Goal: Task Accomplishment & Management: Manage account settings

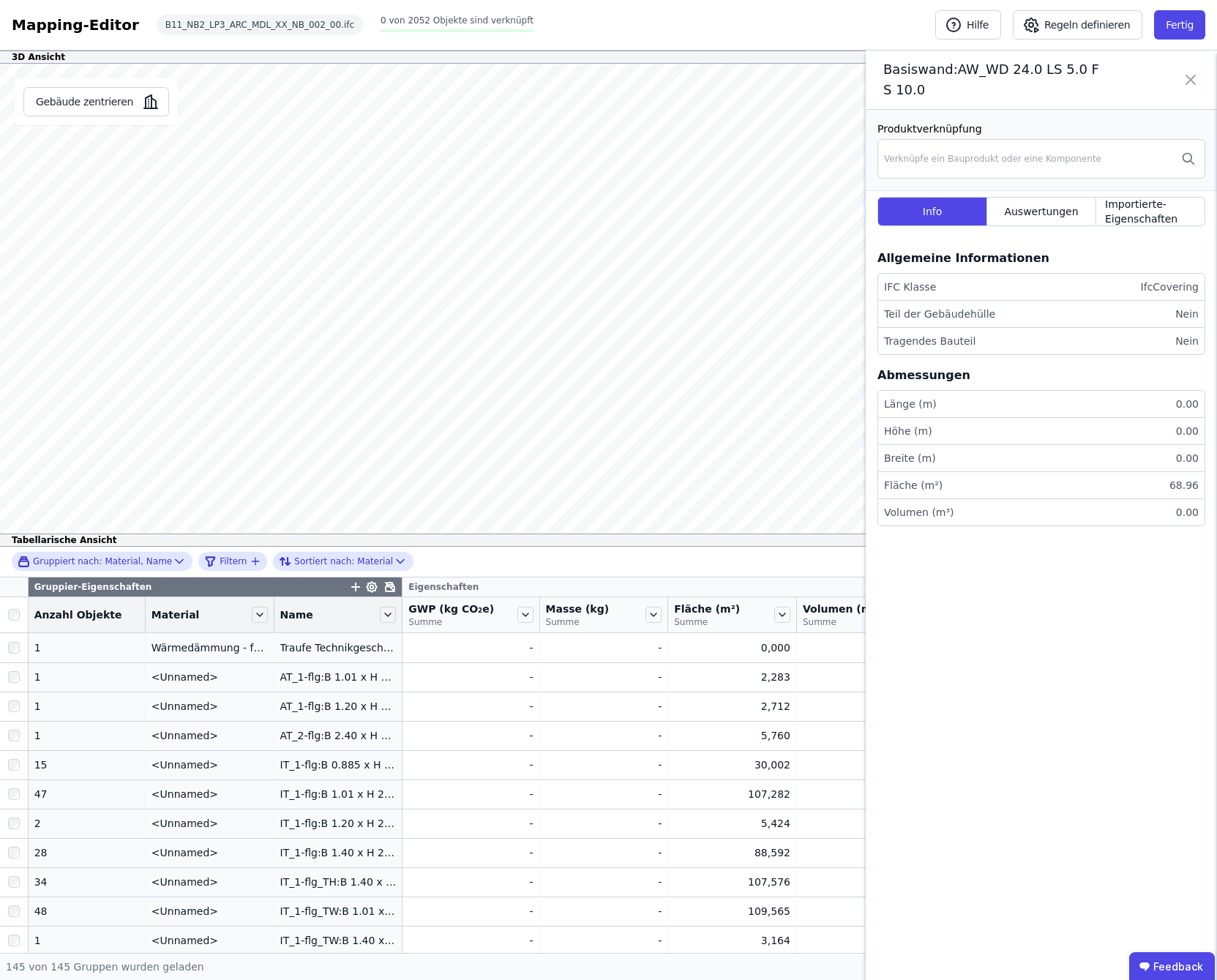
scroll to position [3922, 0]
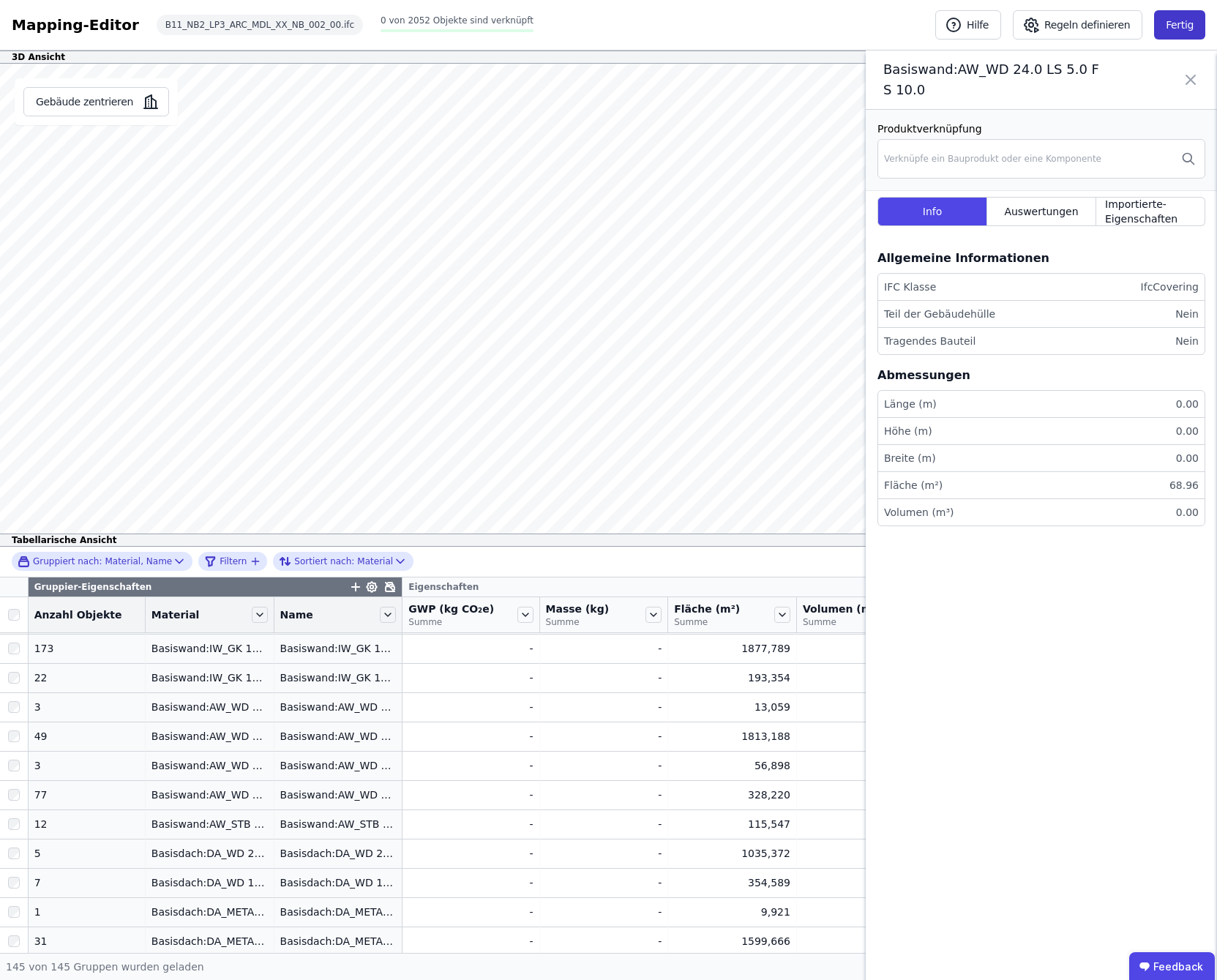
click at [1175, 23] on button "Fertig" at bounding box center [1180, 25] width 51 height 29
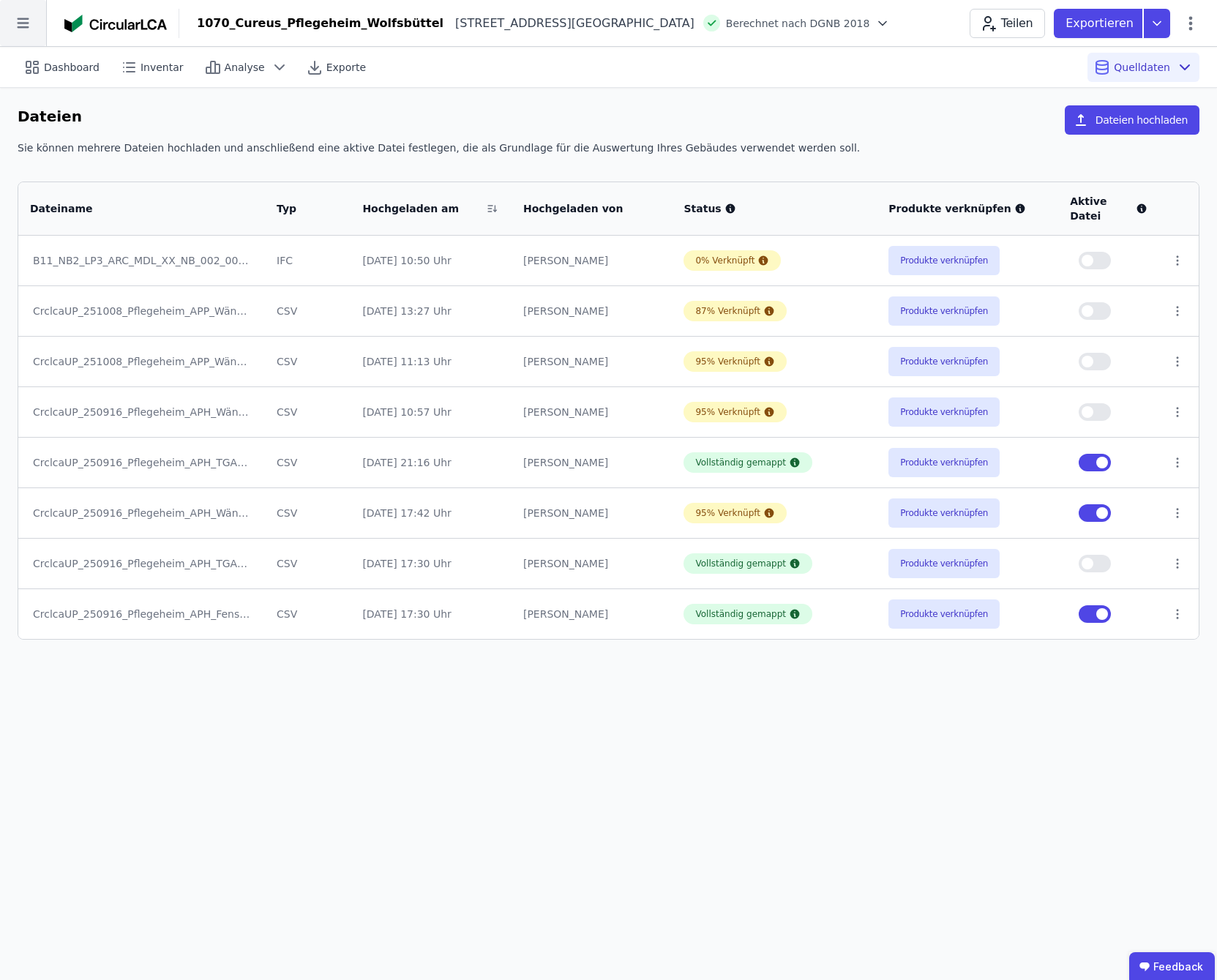
click at [27, 26] on icon at bounding box center [23, 23] width 46 height 46
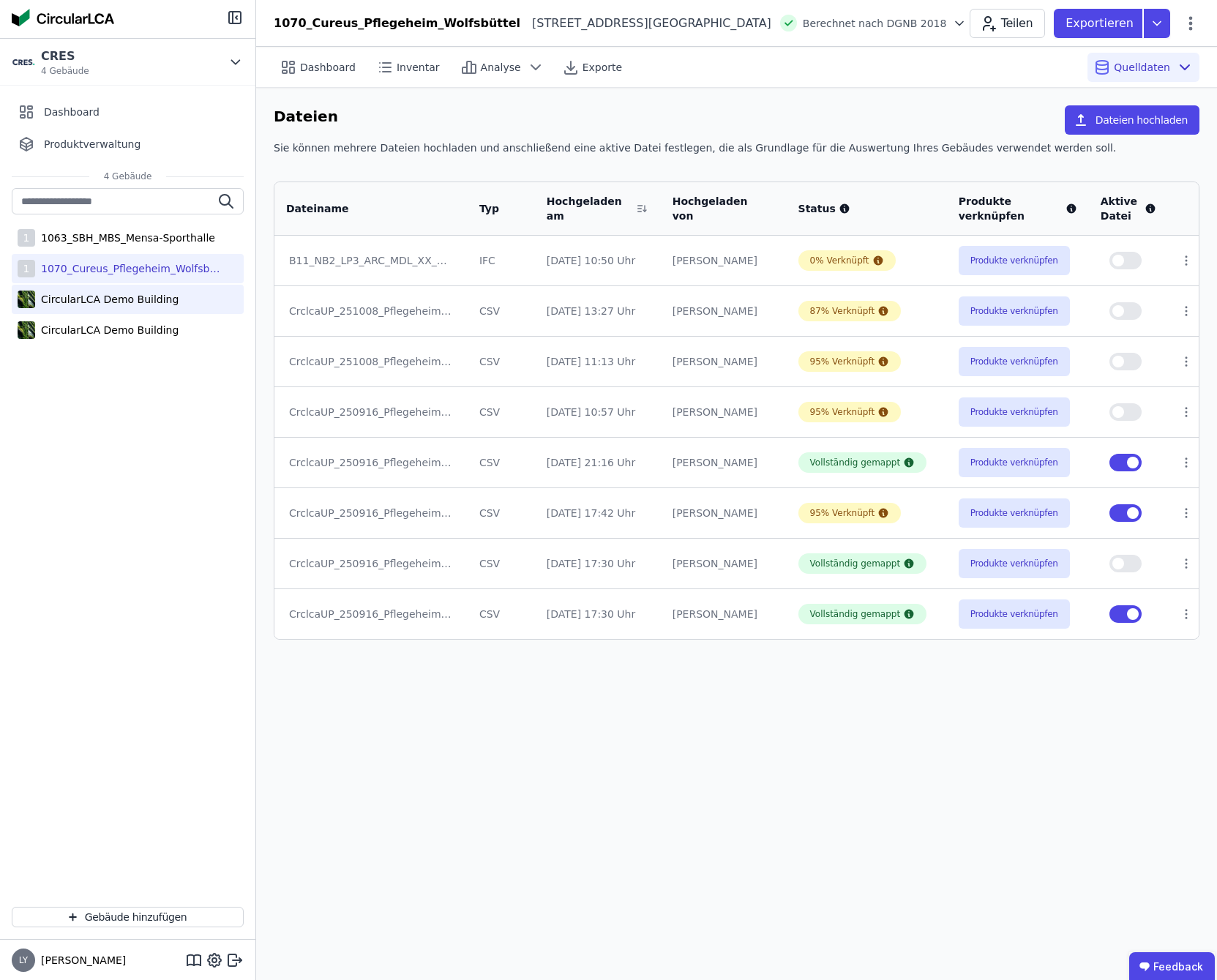
click at [124, 293] on div "CircularLCA Demo Building" at bounding box center [107, 299] width 144 height 15
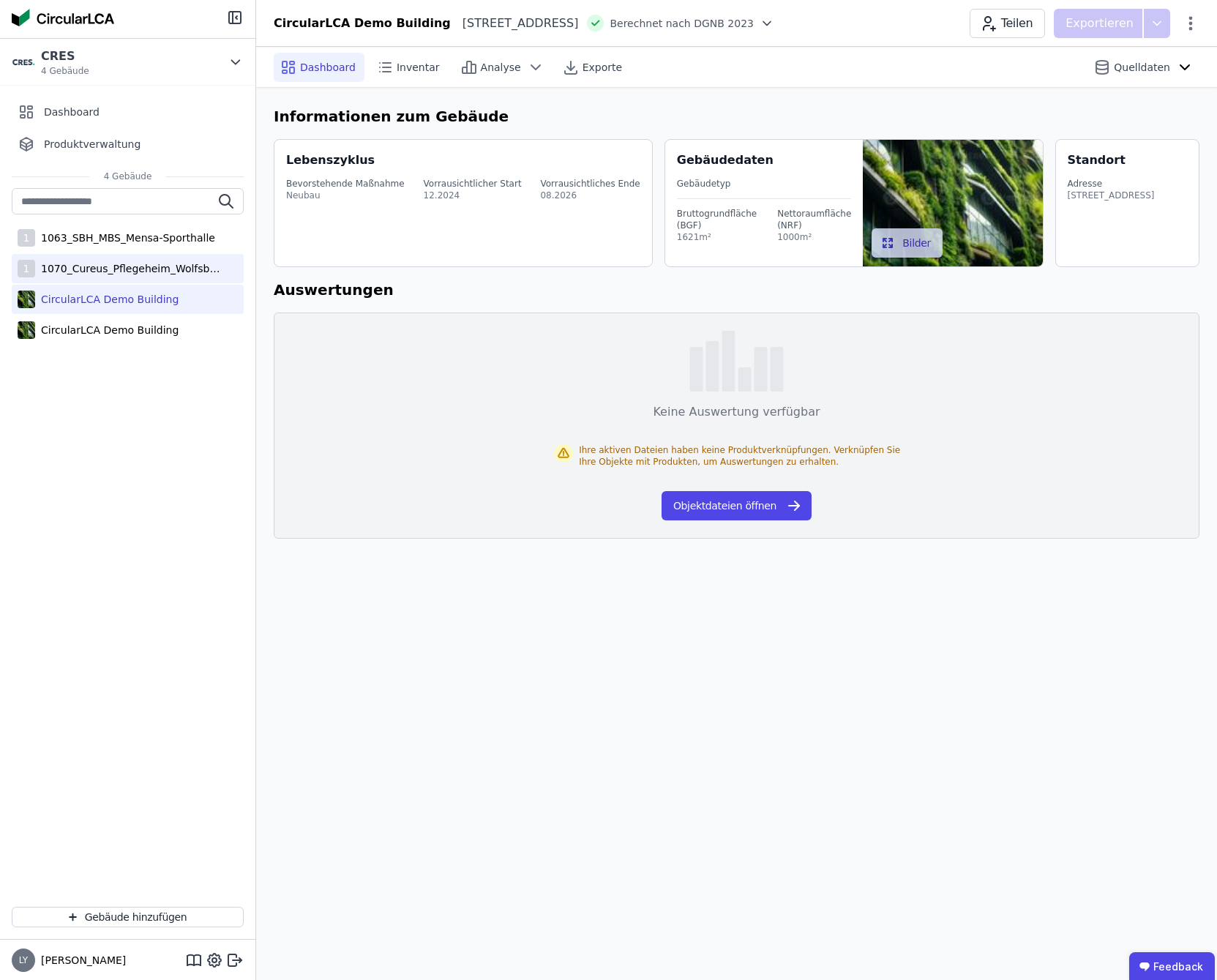
click at [135, 273] on div "1070_Cureus_Pflegeheim_Wolfsbüttel" at bounding box center [130, 268] width 191 height 15
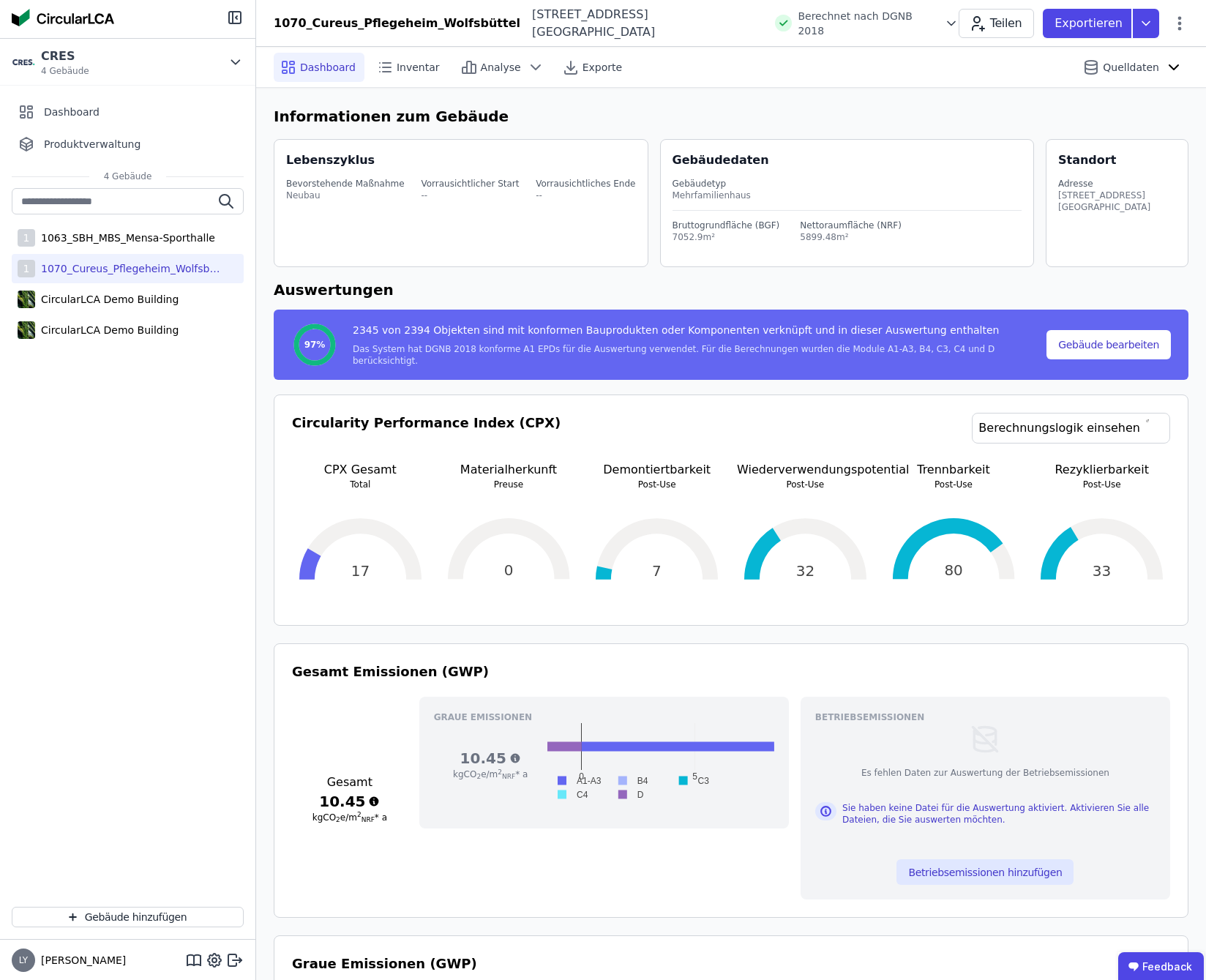
click at [944, 20] on icon at bounding box center [951, 23] width 15 height 15
click at [922, 29] on div "1070_Cureus_Pflegeheim_Wolfsbüttel [STREET_ADDRESS] DE Berechnet nach DGNB 2018…" at bounding box center [732, 23] width 950 height 35
click at [141, 239] on div "1063_SBH_MBS_Mensa-Sporthalle" at bounding box center [125, 238] width 180 height 15
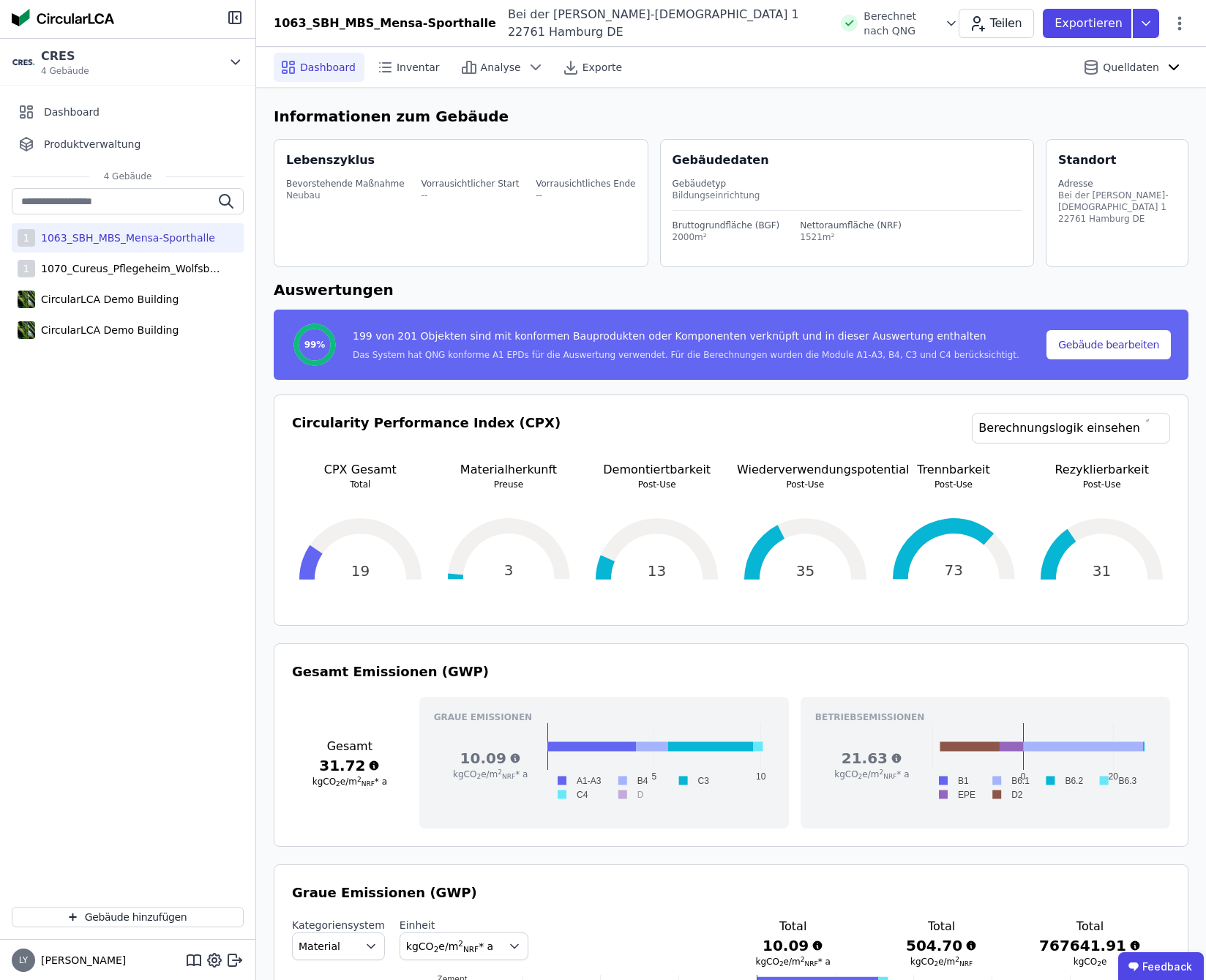
click at [944, 24] on icon at bounding box center [951, 23] width 15 height 15
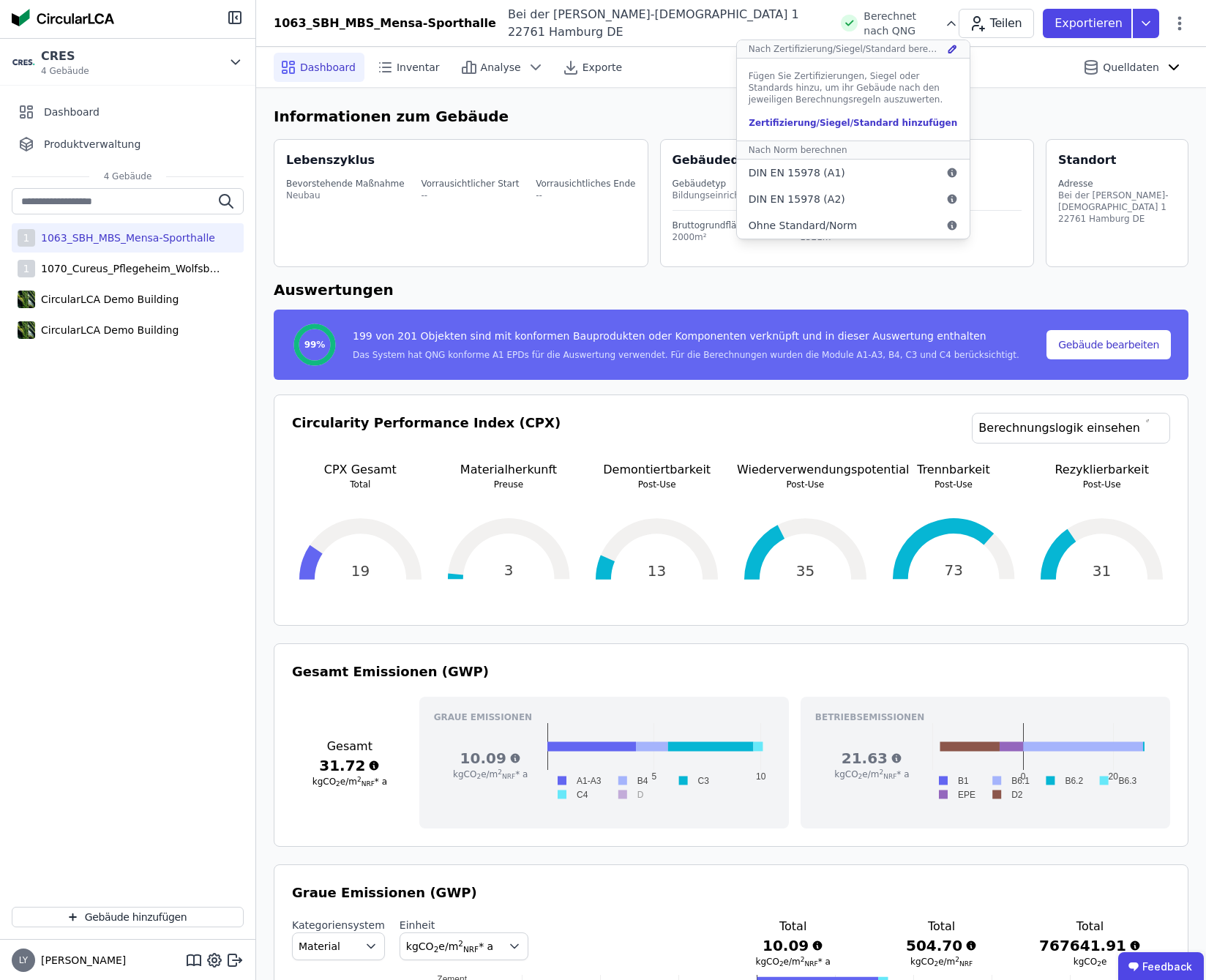
click at [947, 49] on icon at bounding box center [952, 50] width 11 height 12
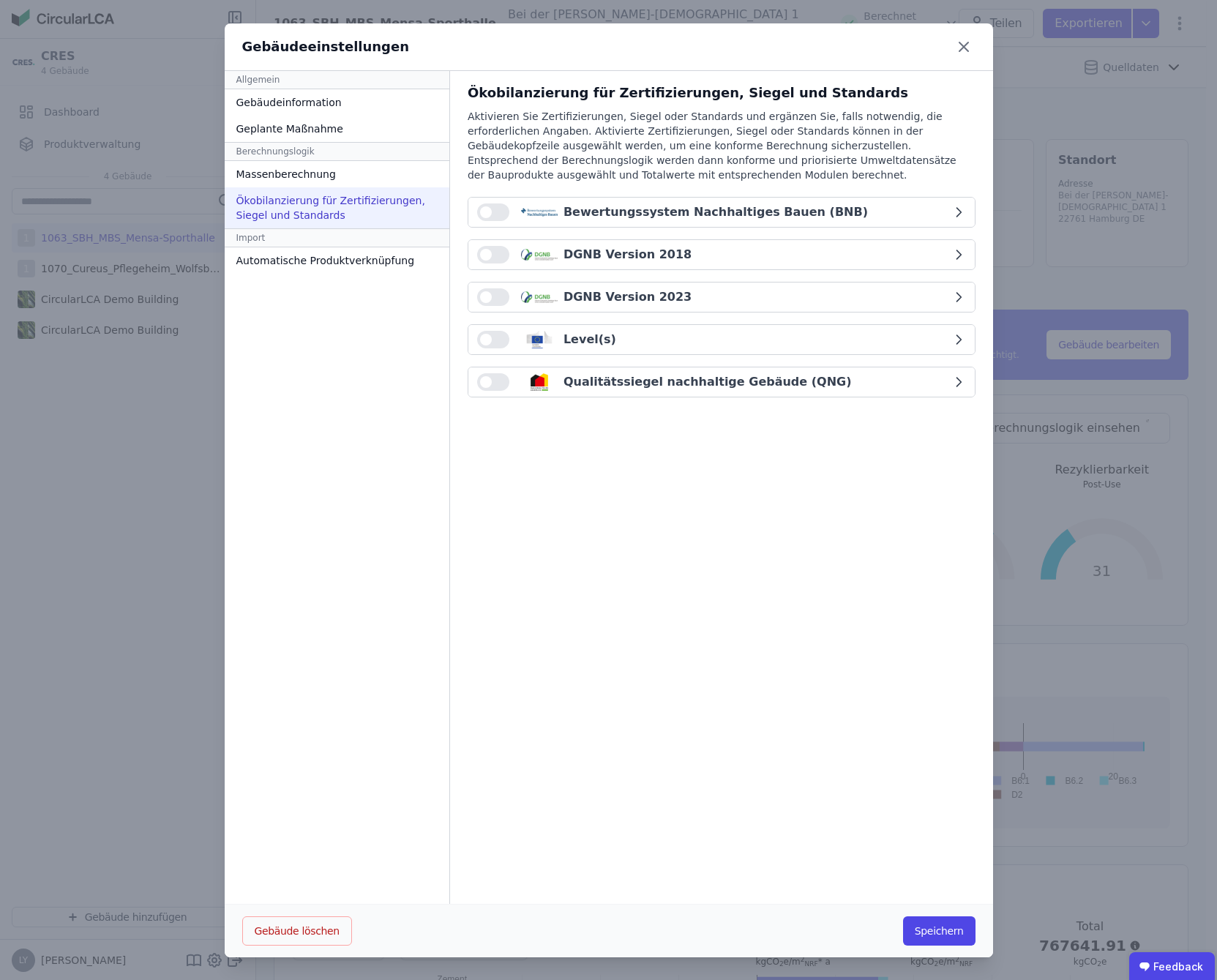
click at [483, 253] on button "button" at bounding box center [493, 255] width 32 height 18
click at [480, 379] on span "button" at bounding box center [486, 382] width 12 height 12
click at [931, 932] on button "Speichern" at bounding box center [939, 930] width 73 height 29
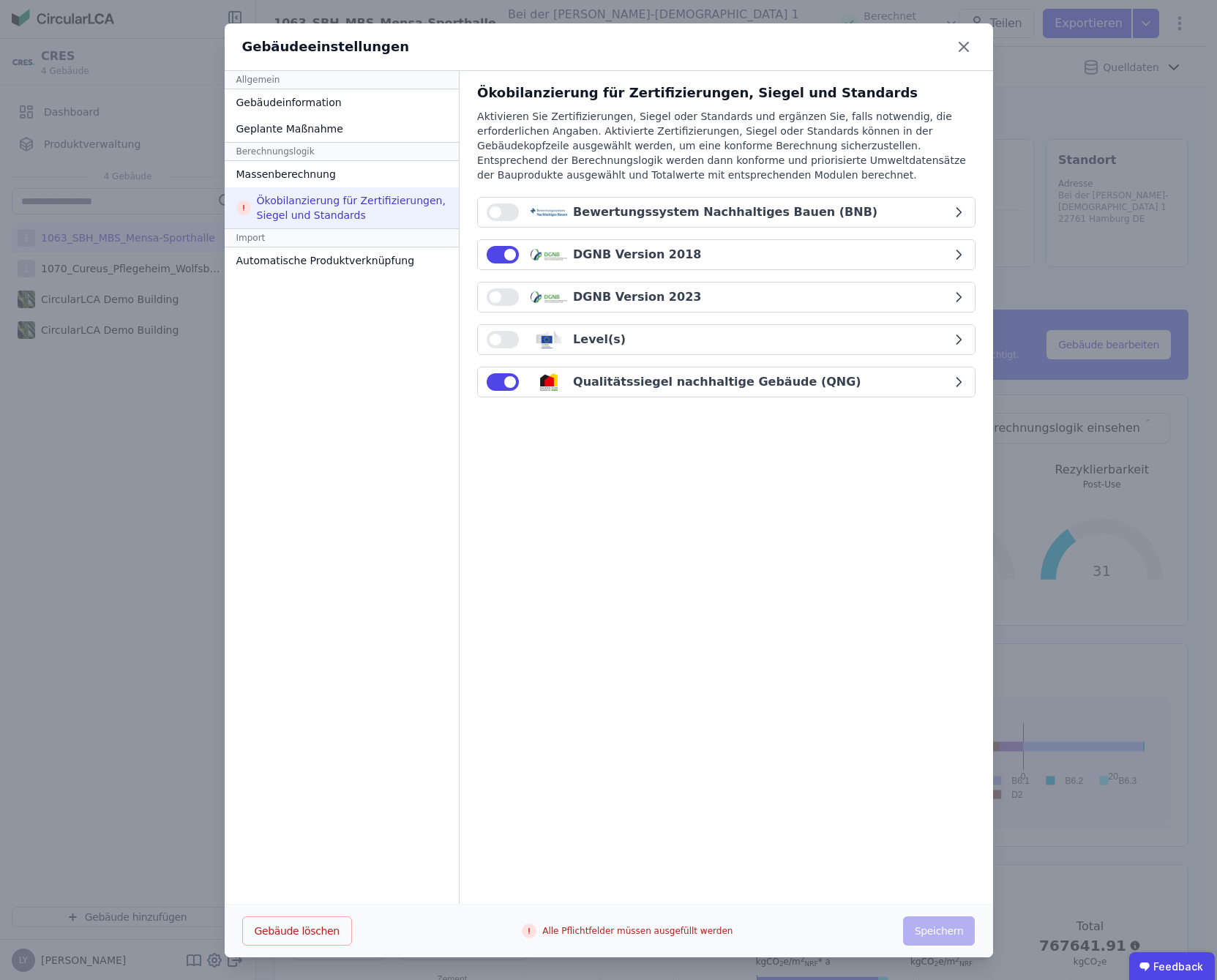
click at [951, 257] on icon "button" at bounding box center [958, 254] width 15 height 15
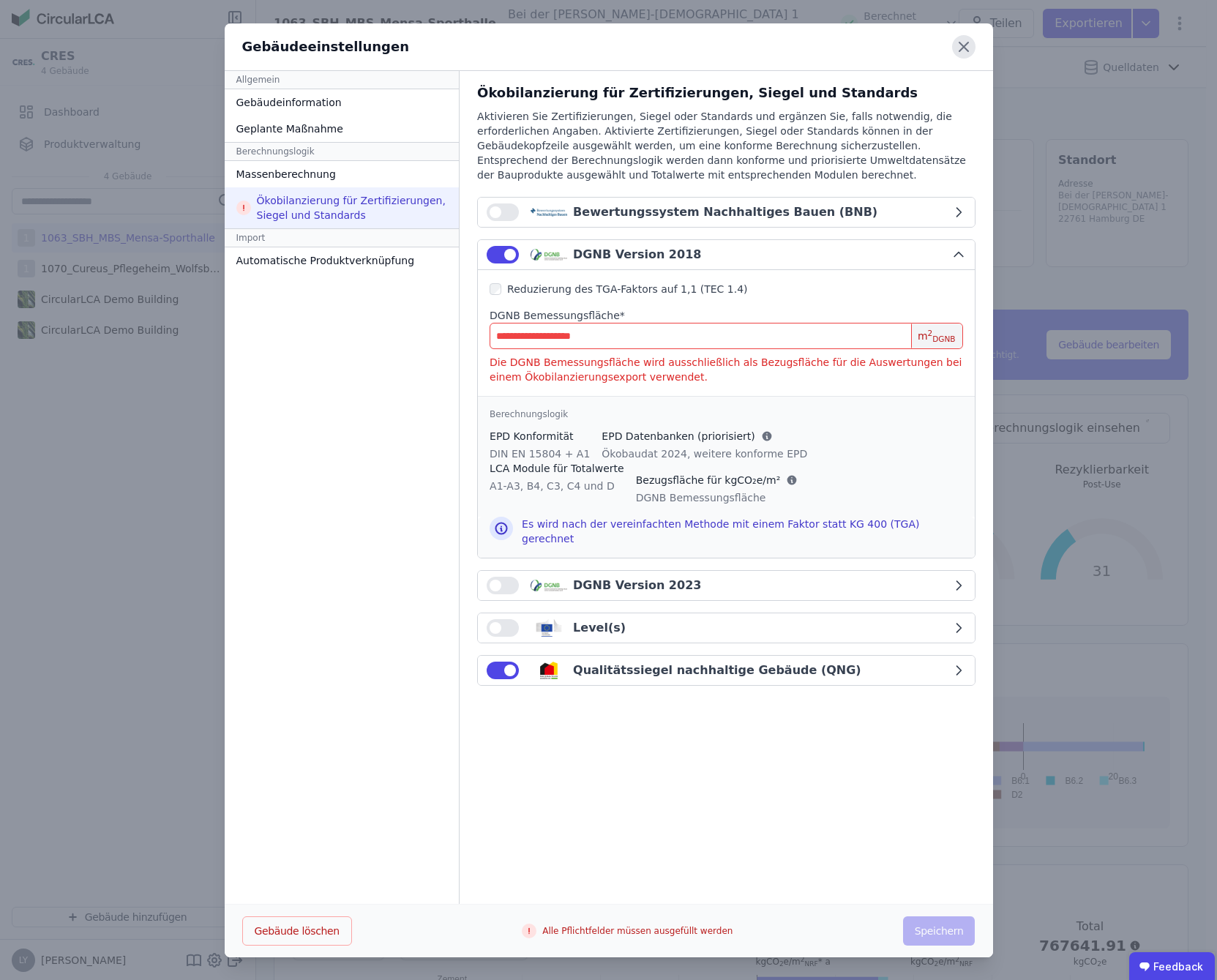
click at [963, 44] on icon at bounding box center [963, 46] width 23 height 23
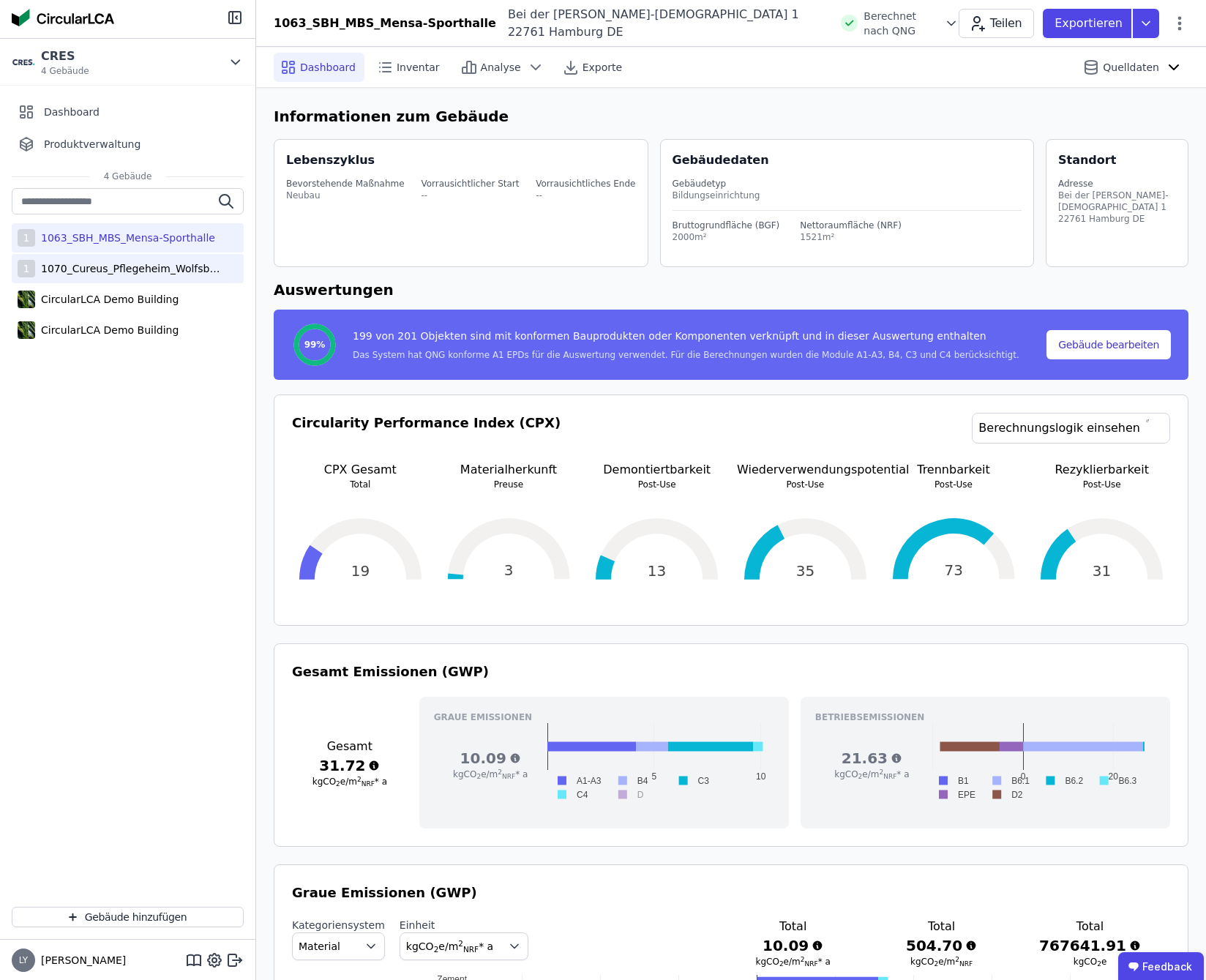
click at [126, 268] on div "1070_Cureus_Pflegeheim_Wolfsbüttel" at bounding box center [130, 268] width 191 height 15
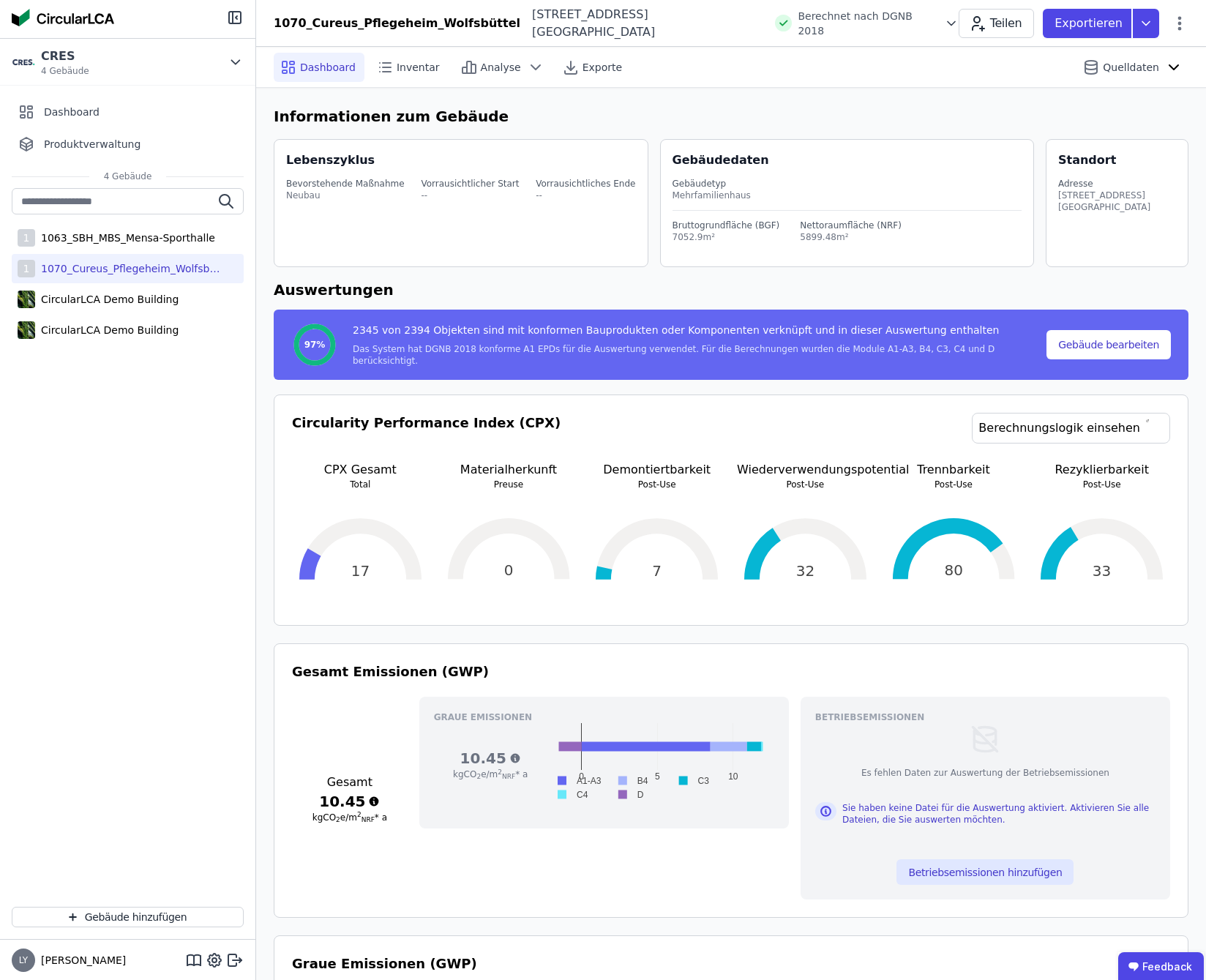
click at [948, 25] on icon at bounding box center [951, 23] width 8 height 3
click at [947, 48] on icon at bounding box center [952, 50] width 11 height 12
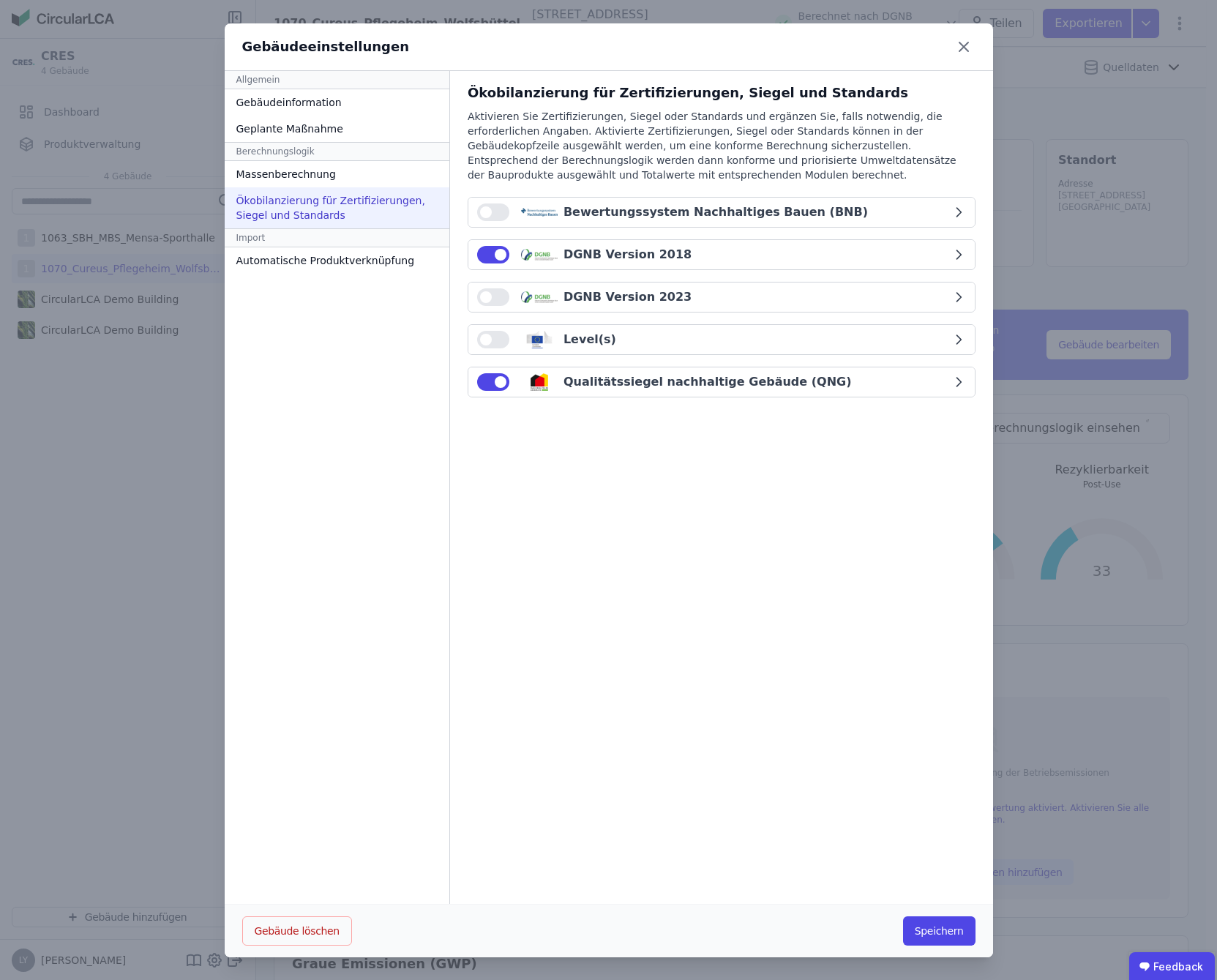
click at [951, 258] on icon "button" at bounding box center [958, 254] width 15 height 15
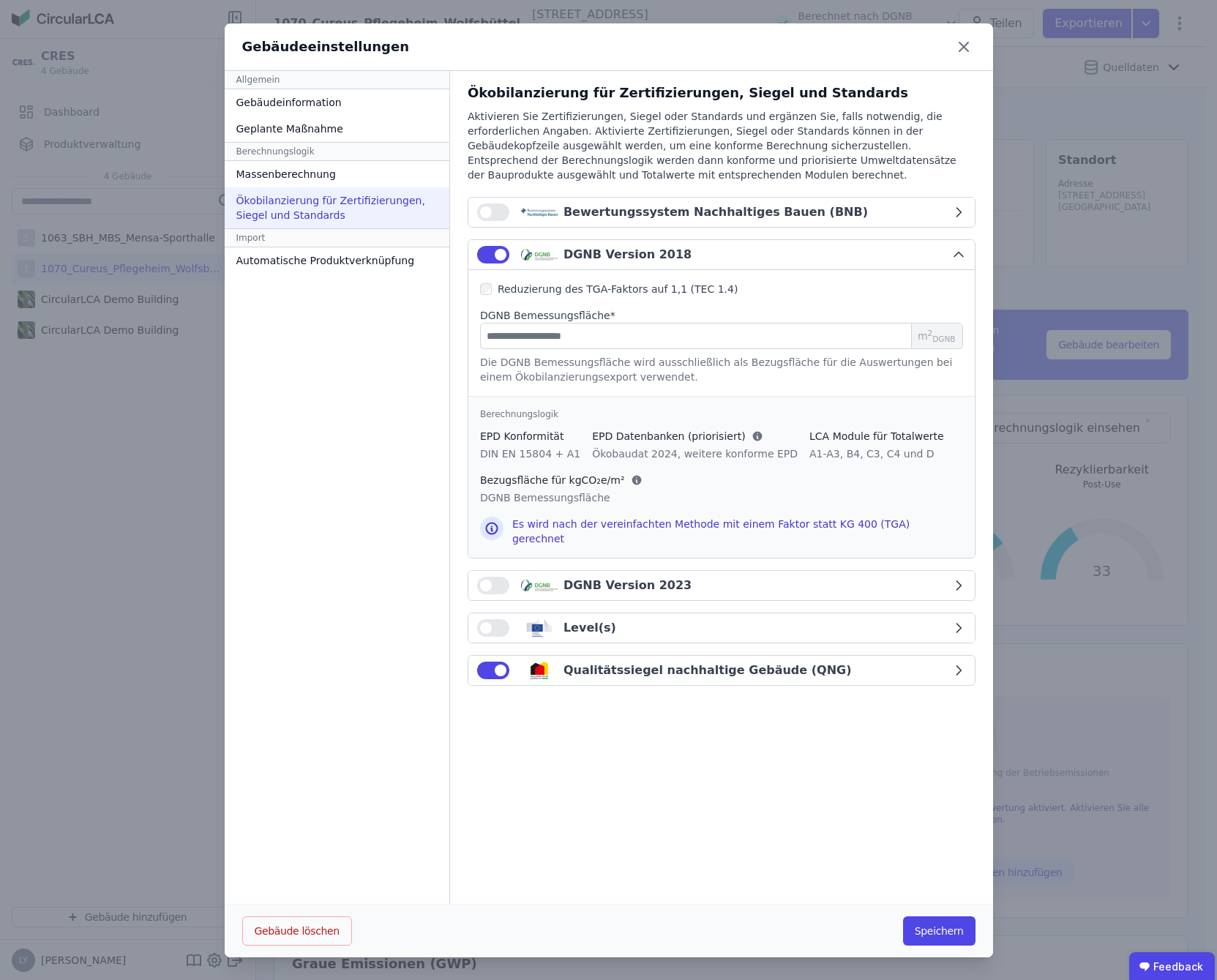
click at [956, 666] on icon "button" at bounding box center [958, 670] width 4 height 9
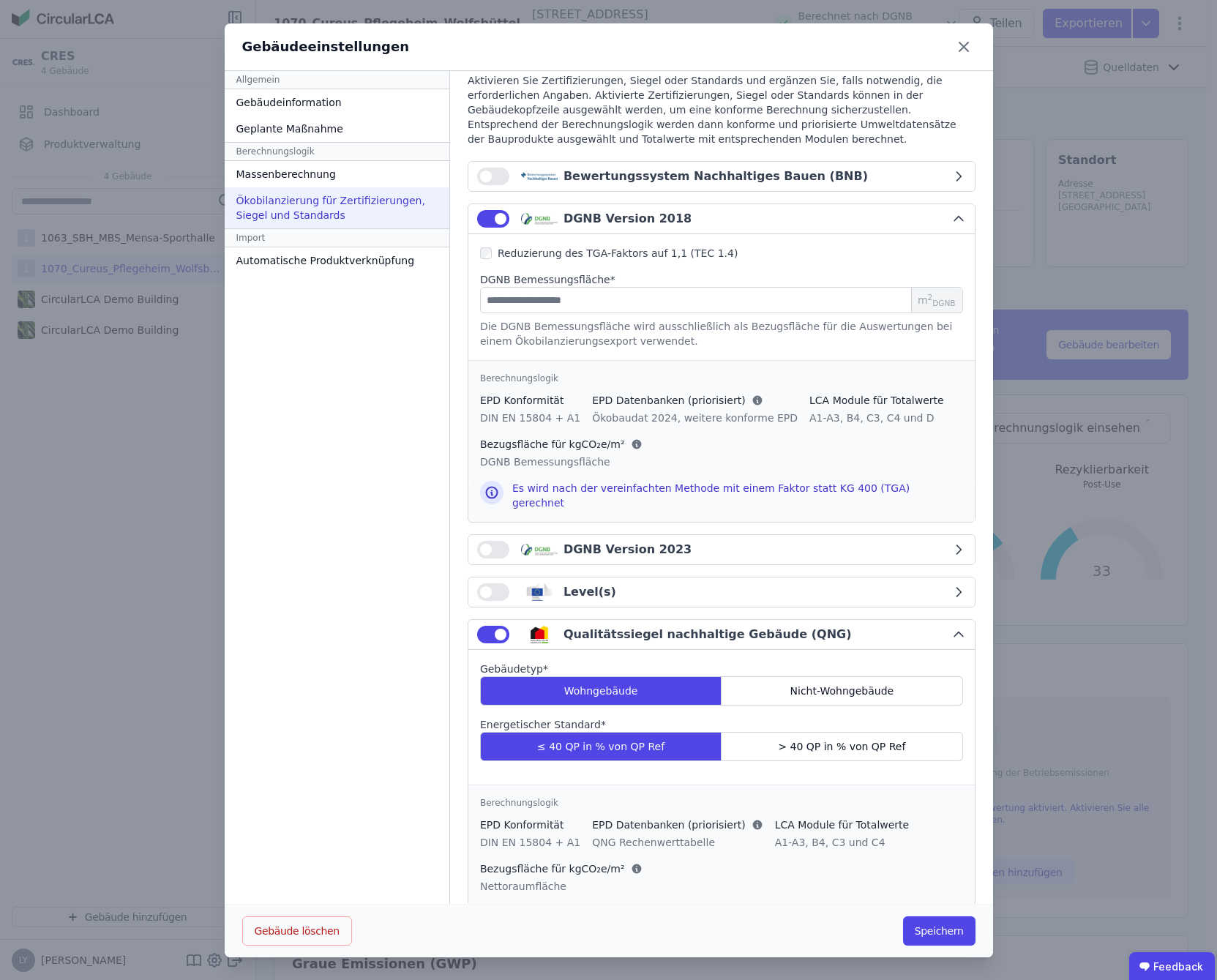
scroll to position [55, 0]
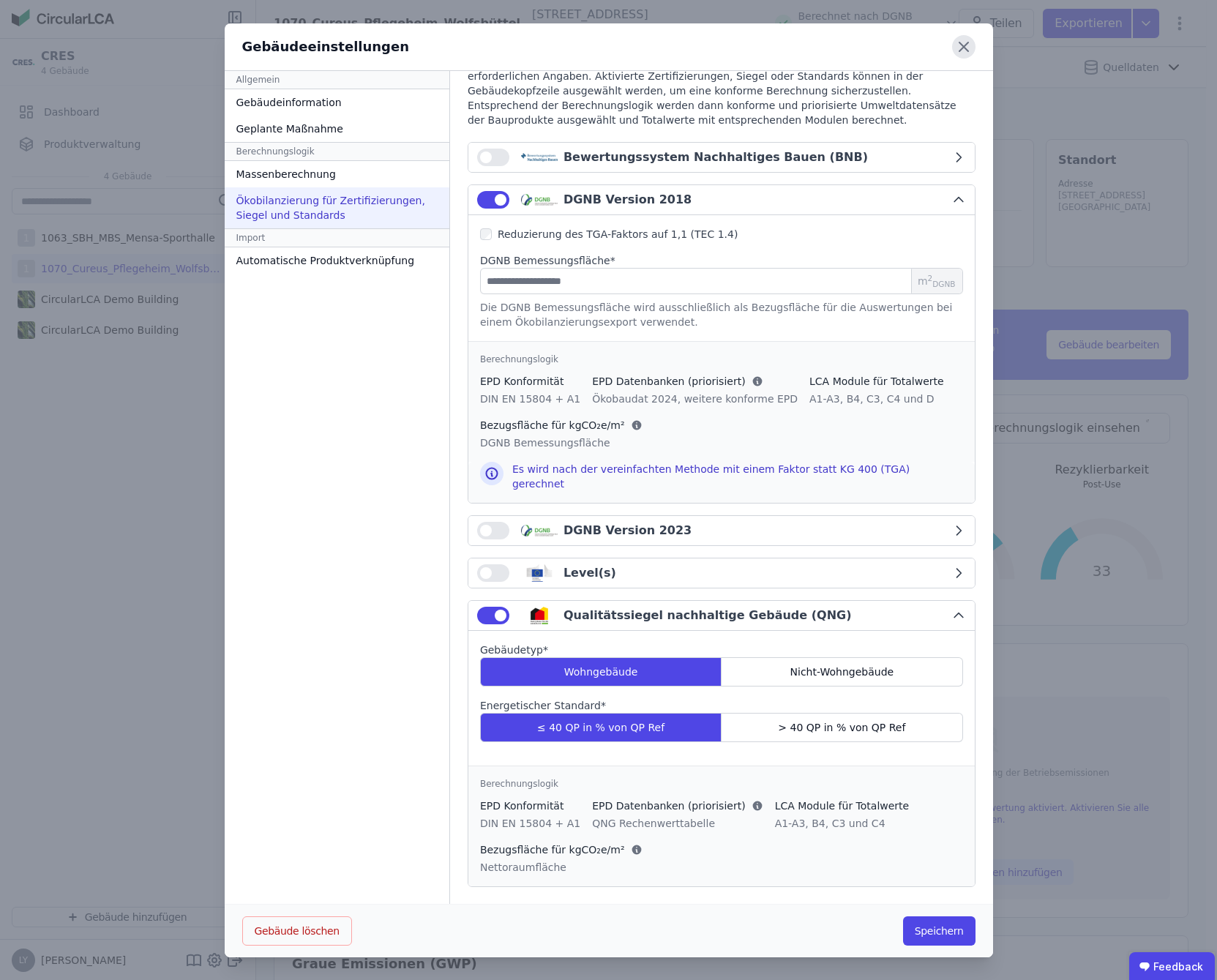
click at [956, 51] on icon at bounding box center [963, 46] width 23 height 23
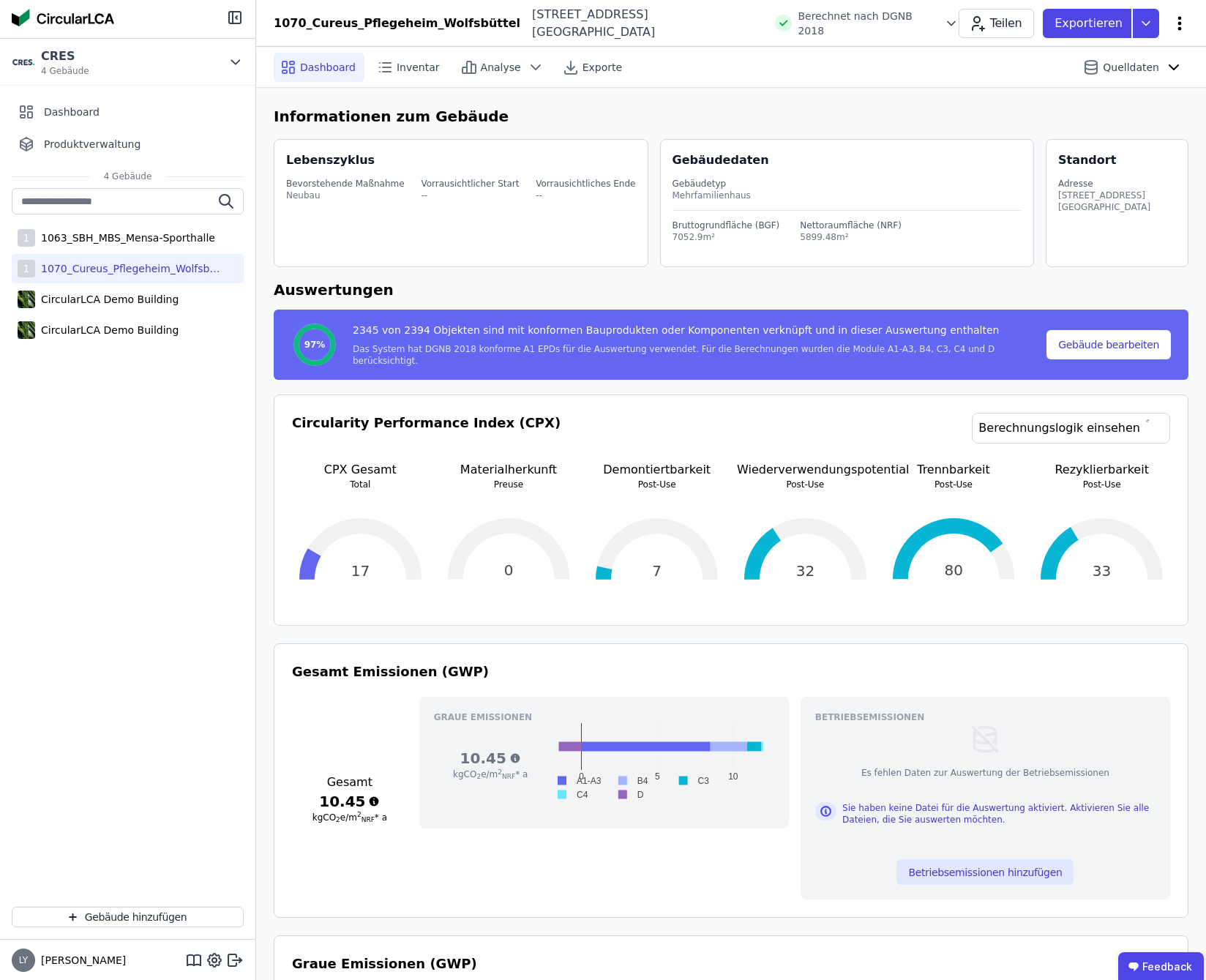
click at [1186, 28] on icon at bounding box center [1180, 23] width 18 height 18
click at [1140, 59] on span "Gebäude bearbeiten" at bounding box center [1110, 57] width 105 height 15
select select "**********"
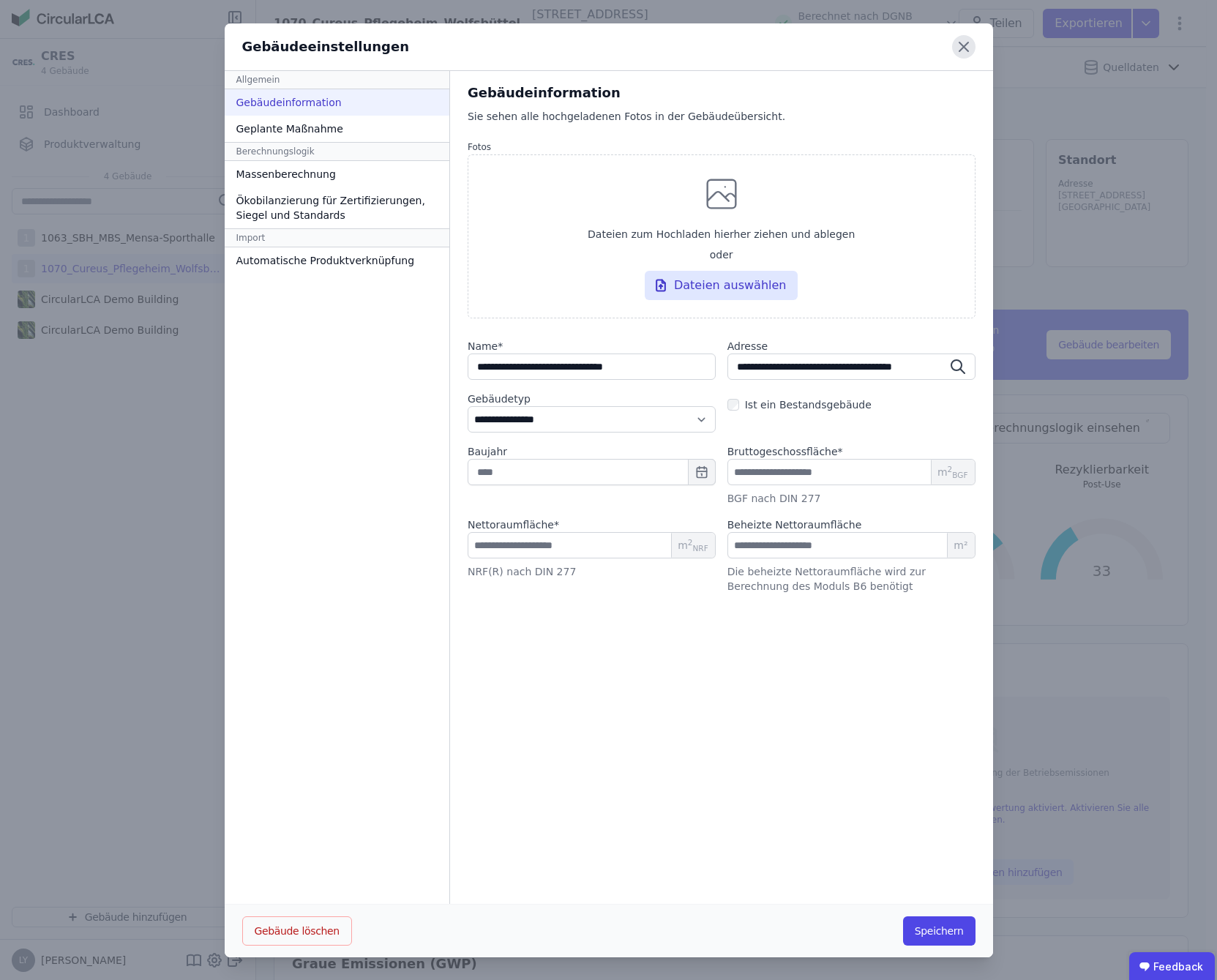
click at [961, 49] on icon at bounding box center [963, 46] width 23 height 23
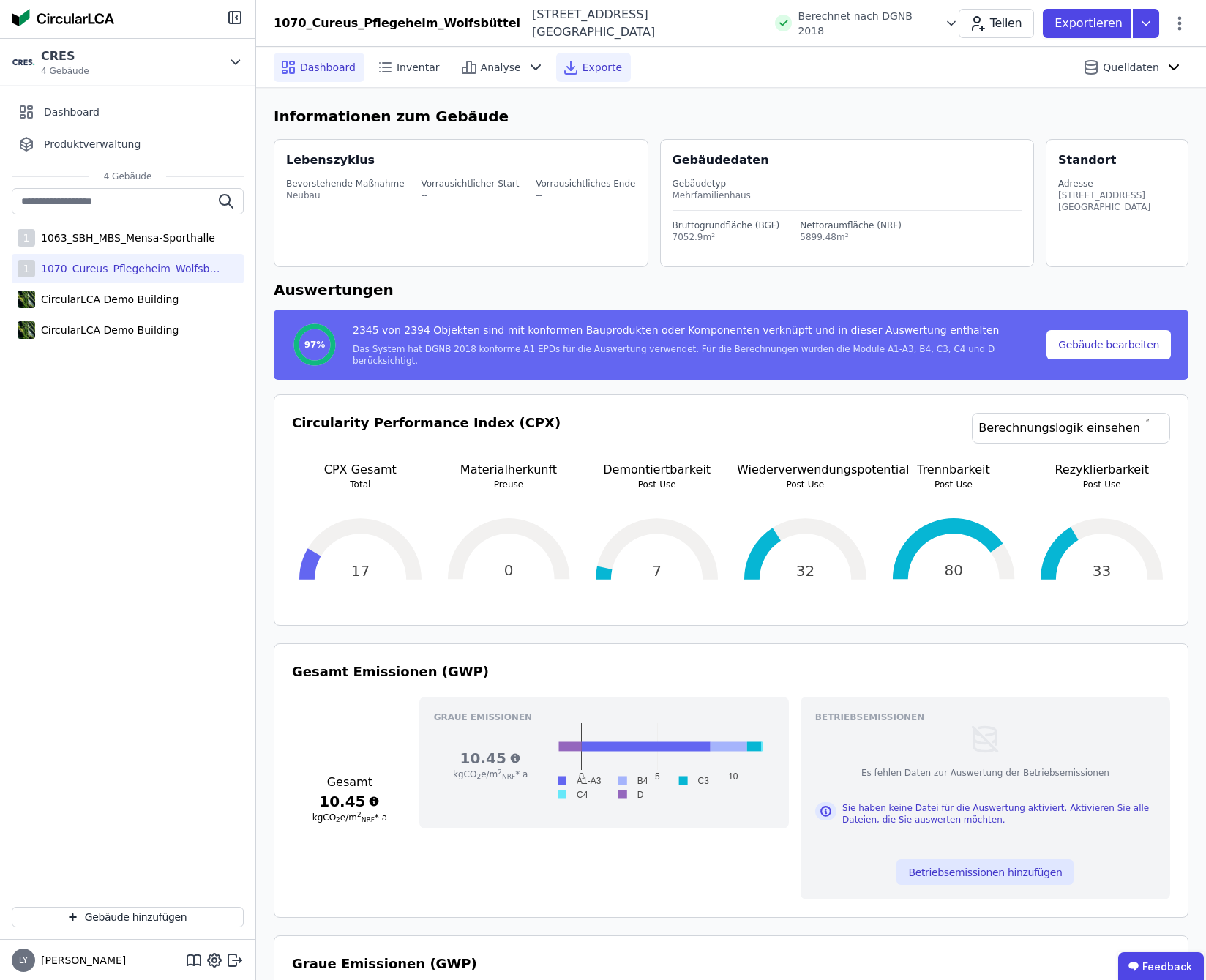
click at [583, 69] on span "Exporte" at bounding box center [603, 67] width 39 height 15
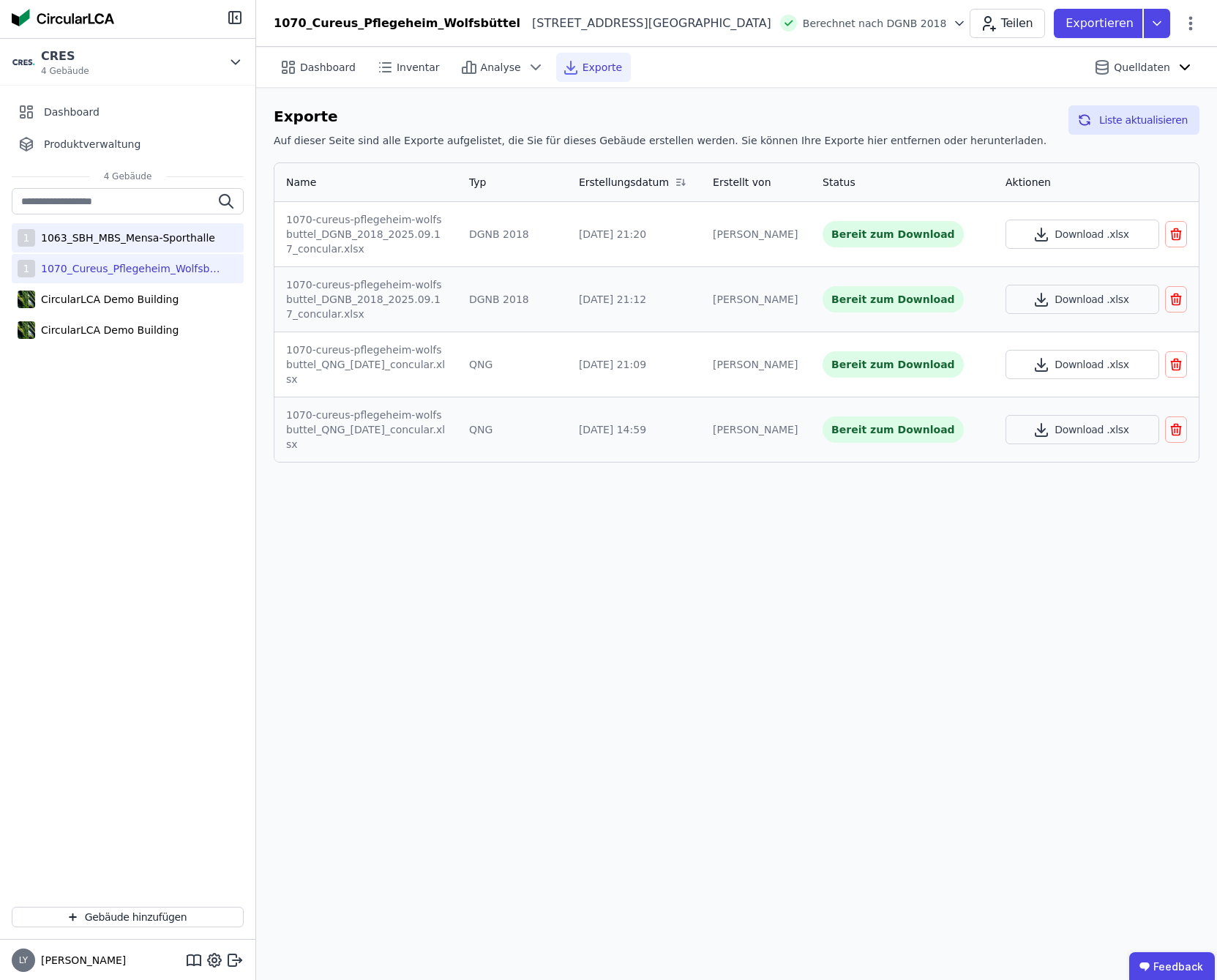
click at [164, 232] on div "1063_SBH_MBS_Mensa-Sporthalle" at bounding box center [125, 238] width 180 height 15
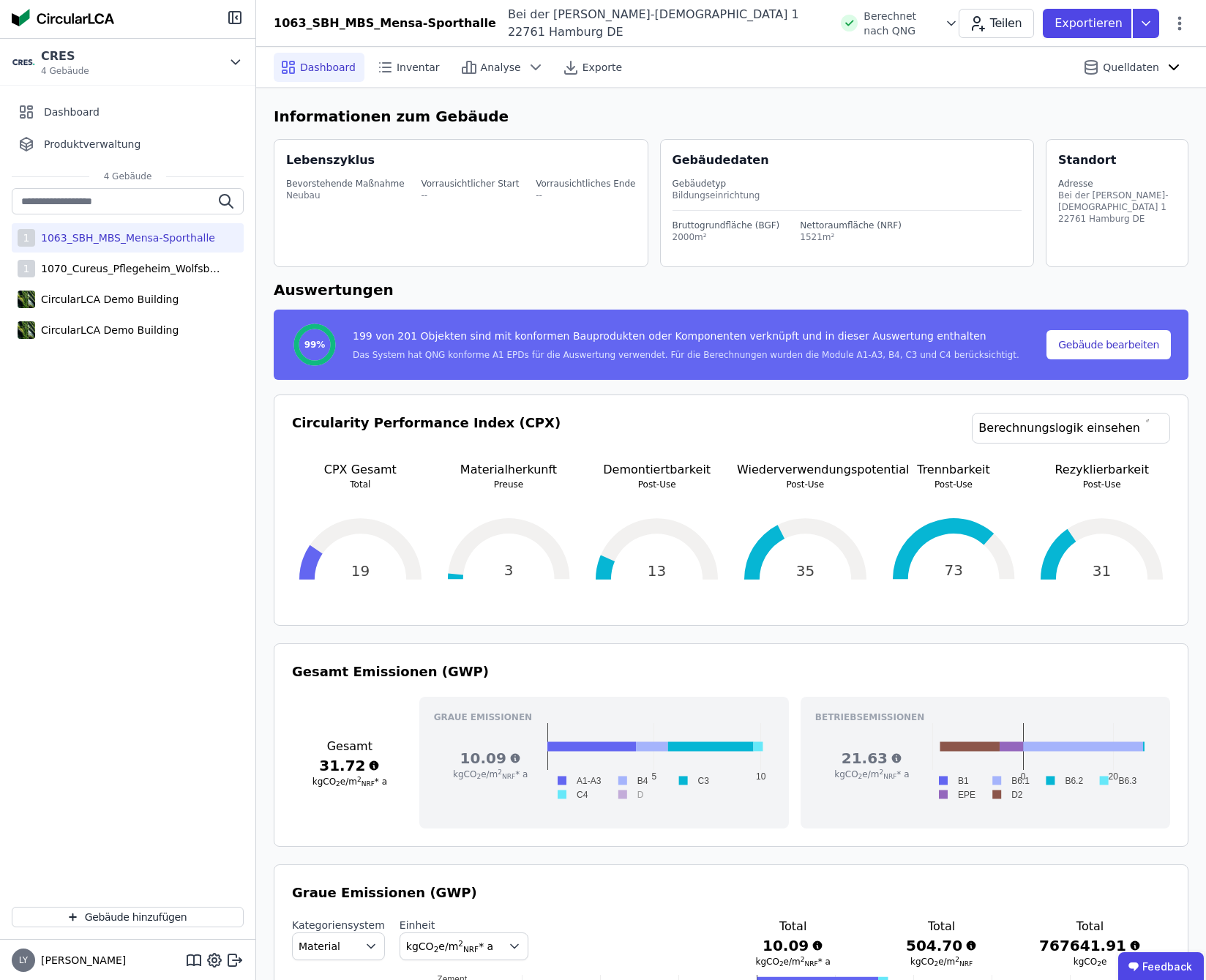
click at [944, 21] on icon at bounding box center [951, 23] width 15 height 15
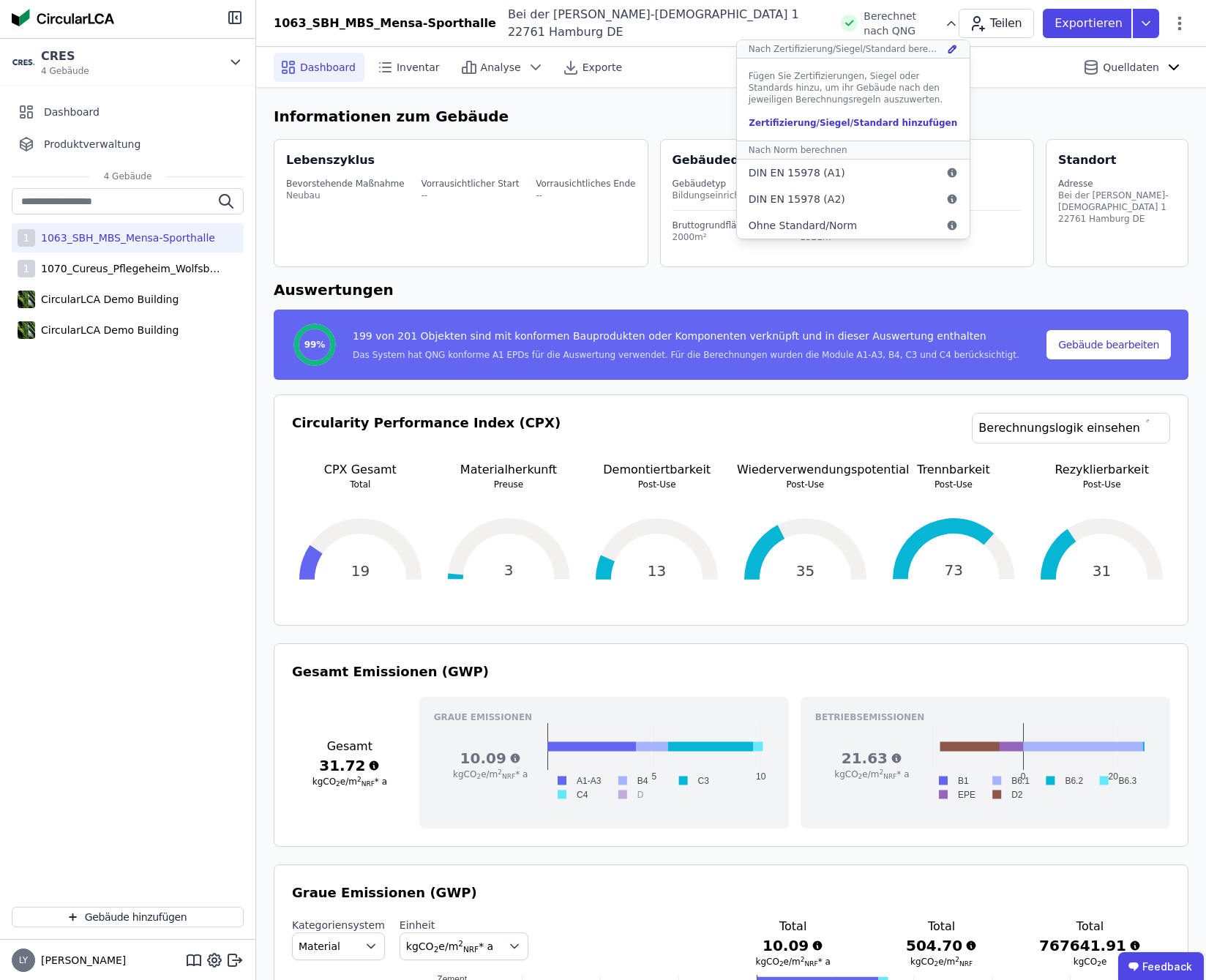
click at [949, 50] on icon at bounding box center [952, 49] width 8 height 8
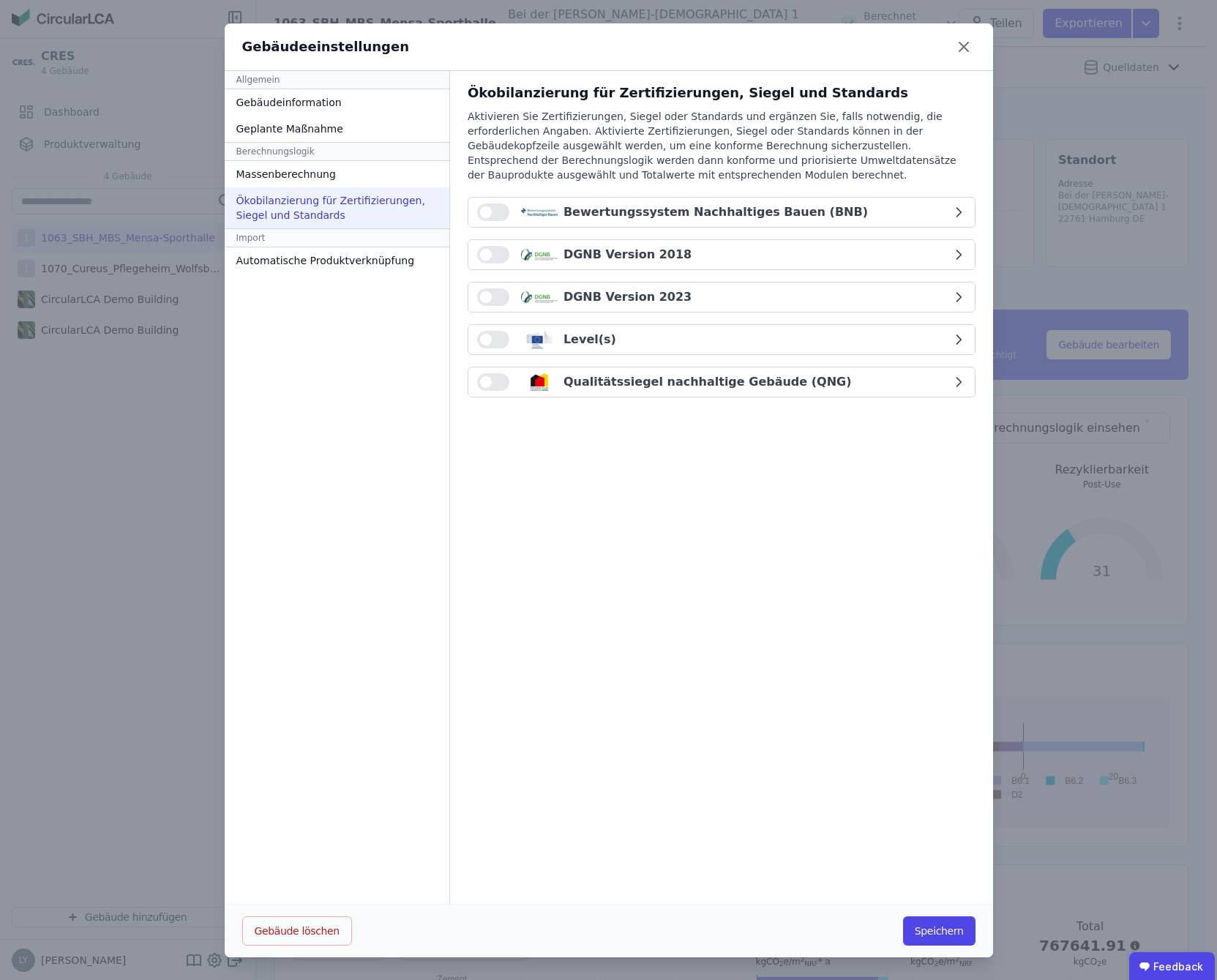
click at [773, 247] on div "DGNB Version 2018" at bounding box center [714, 255] width 474 height 18
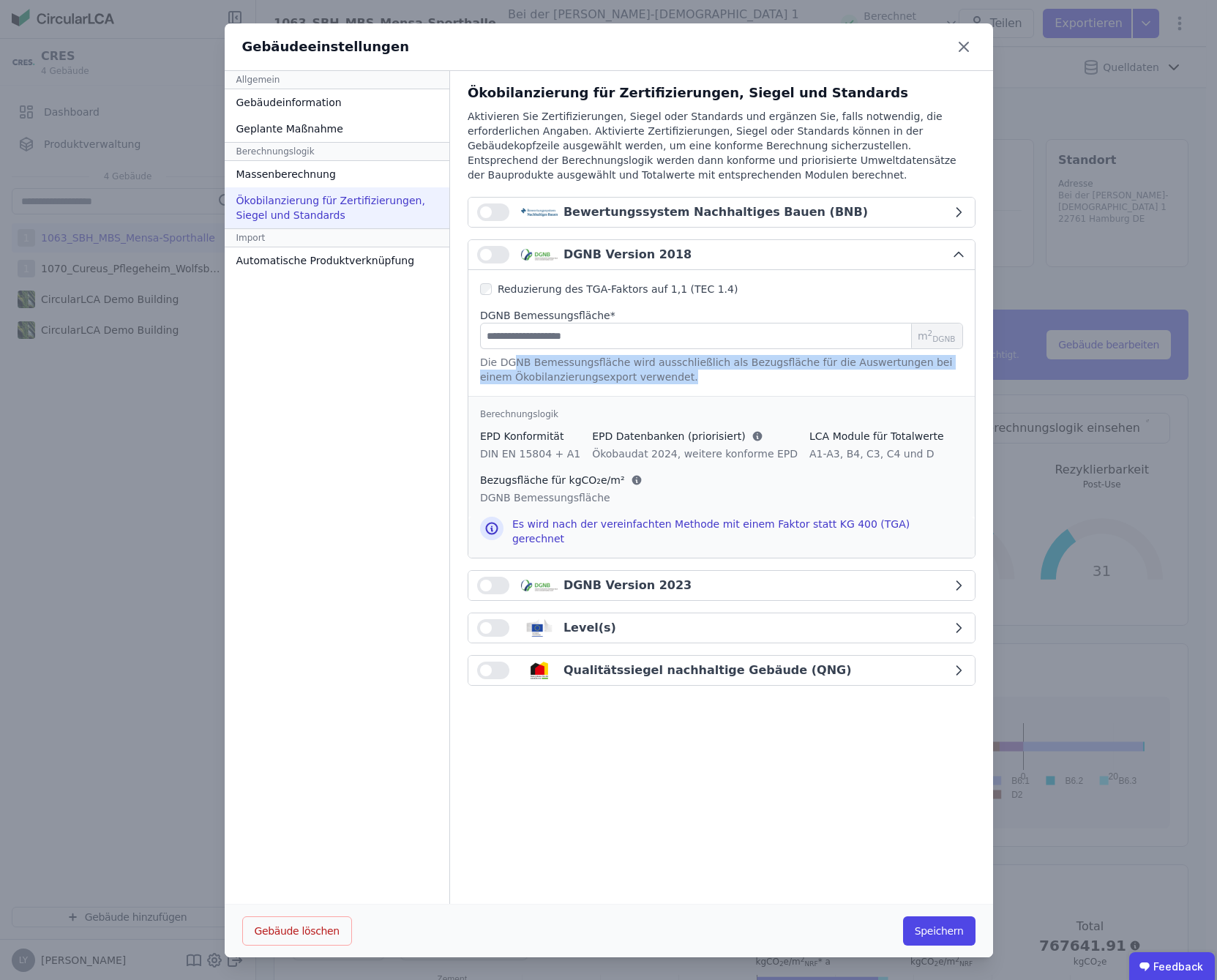
drag, startPoint x: 503, startPoint y: 360, endPoint x: 911, endPoint y: 376, distance: 408.3
click at [911, 376] on div "Die DGNB Bemessungsfläche wird ausschließlich als Bezugsfläche für die Auswertu…" at bounding box center [721, 369] width 483 height 29
click at [658, 377] on div "Die DGNB Bemessungsfläche wird ausschließlich als Bezugsfläche für die Auswertu…" at bounding box center [721, 369] width 483 height 29
drag, startPoint x: 697, startPoint y: 378, endPoint x: 461, endPoint y: 367, distance: 236.3
click at [468, 367] on div "Reduzierung des TGA-Faktors auf 1,1 (TEC 1.4) DGNB Bemessungsfläche * m 2 DGNB …" at bounding box center [721, 332] width 507 height 126
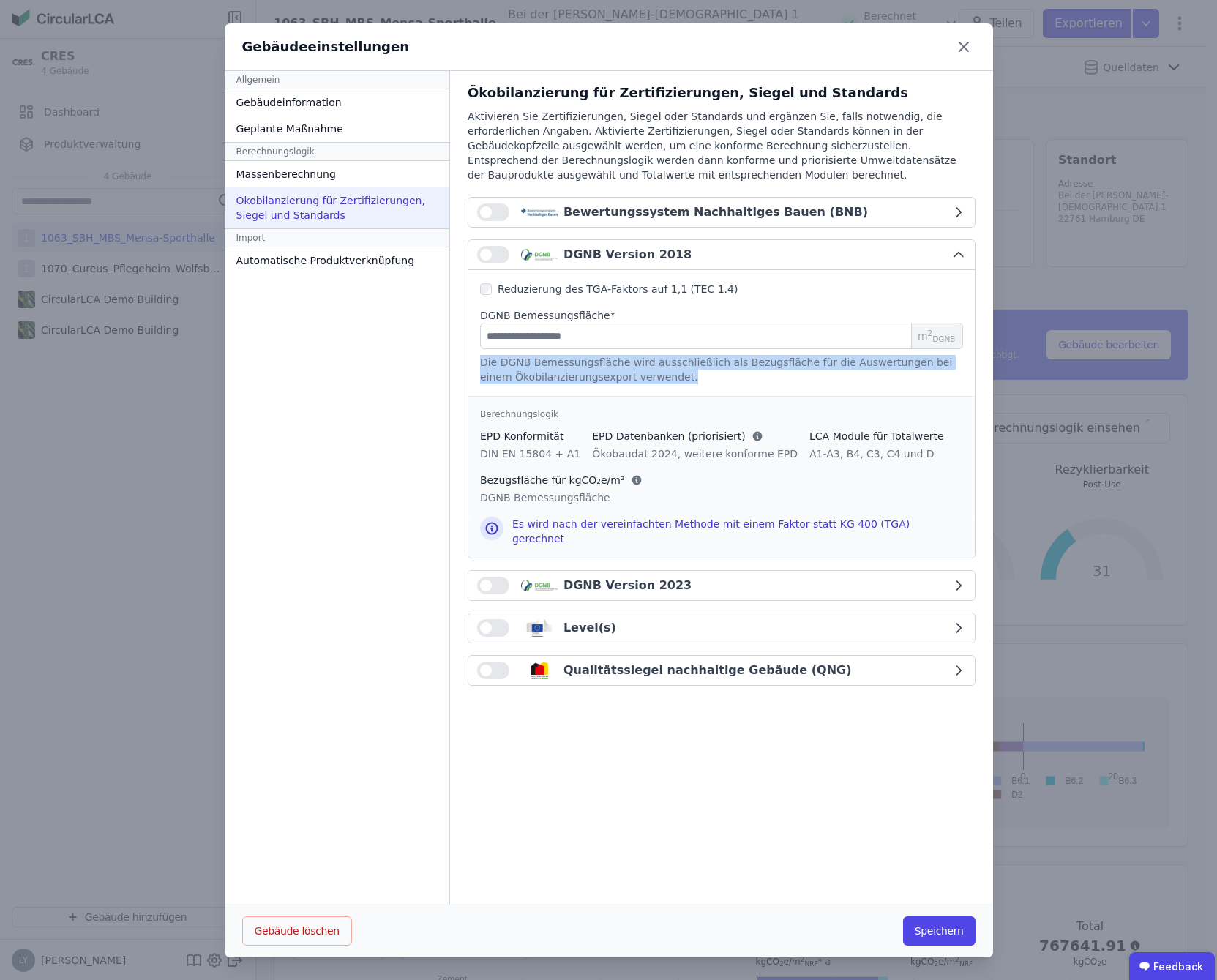
click at [656, 372] on div "Die DGNB Bemessungsfläche wird ausschließlich als Bezugsfläche für die Auswertu…" at bounding box center [721, 369] width 483 height 29
